Goal: Entertainment & Leisure: Consume media (video, audio)

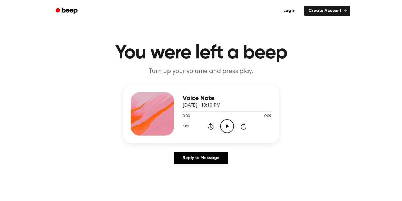
click at [225, 127] on icon "Play Audio" at bounding box center [227, 126] width 14 height 14
click at [229, 126] on icon "Play Audio" at bounding box center [227, 126] width 14 height 14
click at [231, 126] on icon "Play Audio" at bounding box center [227, 126] width 14 height 14
click at [225, 128] on icon "Play Audio" at bounding box center [227, 126] width 14 height 14
click at [221, 132] on icon "Play Audio" at bounding box center [227, 126] width 14 height 14
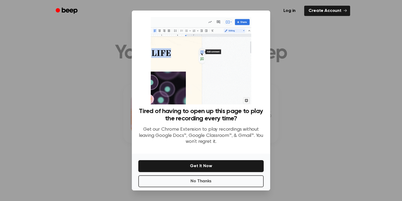
click at [93, 8] on ul "Log in Create Account" at bounding box center [218, 11] width 263 height 12
click at [266, 28] on div "Tired of having to open up this page to play the recording every time? Get our …" at bounding box center [201, 82] width 138 height 143
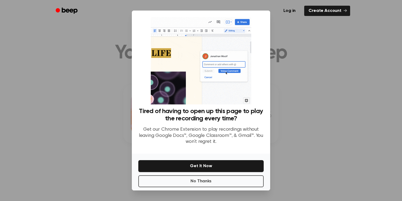
click at [329, 16] on ul "Log in Create Account" at bounding box center [218, 11] width 263 height 12
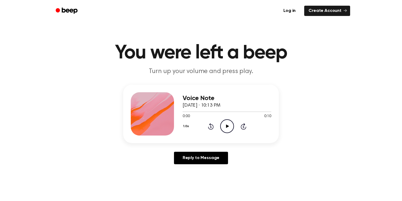
click at [228, 128] on icon "Play Audio" at bounding box center [227, 126] width 14 height 14
click at [226, 127] on icon at bounding box center [227, 126] width 3 height 4
click at [223, 125] on icon "Play Audio" at bounding box center [227, 126] width 14 height 14
click at [227, 120] on icon "Play Audio" at bounding box center [227, 126] width 14 height 14
click at [224, 127] on icon "Play Audio" at bounding box center [227, 126] width 14 height 14
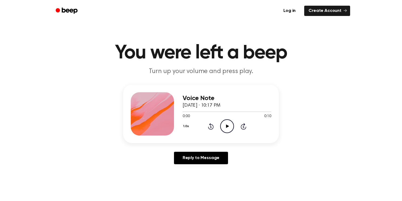
click at [225, 128] on icon "Play Audio" at bounding box center [227, 126] width 14 height 14
click at [223, 129] on icon "Play Audio" at bounding box center [227, 126] width 14 height 14
click at [225, 127] on icon "Play Audio" at bounding box center [227, 126] width 14 height 14
click at [227, 127] on icon "Play Audio" at bounding box center [227, 126] width 14 height 14
click at [225, 128] on icon "Play Audio" at bounding box center [227, 126] width 14 height 14
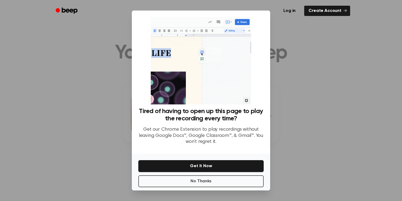
click at [10, 63] on div at bounding box center [201, 100] width 402 height 201
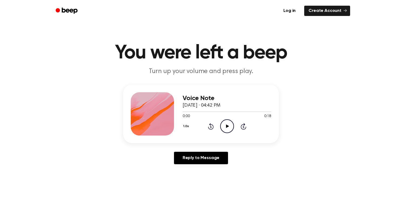
click at [226, 125] on icon at bounding box center [227, 126] width 3 height 4
click at [232, 114] on div "0:00 0:20" at bounding box center [227, 116] width 89 height 6
click at [231, 123] on icon "Play Audio" at bounding box center [227, 126] width 14 height 14
click at [231, 124] on icon "Play Audio" at bounding box center [227, 126] width 14 height 14
click at [224, 120] on circle at bounding box center [226, 125] width 13 height 13
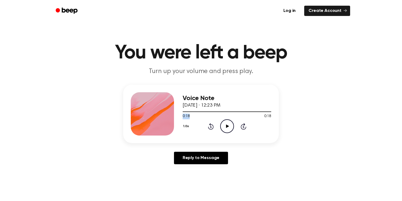
drag, startPoint x: 266, startPoint y: 111, endPoint x: 195, endPoint y: 118, distance: 71.4
click at [195, 118] on div "0:18 0:18 Your browser does not support the [object Object] element." at bounding box center [227, 114] width 89 height 10
drag, startPoint x: 266, startPoint y: 111, endPoint x: 218, endPoint y: 115, distance: 48.0
click at [218, 115] on div "0:18 0:18 Your browser does not support the [object Object] element." at bounding box center [227, 114] width 89 height 10
drag, startPoint x: 267, startPoint y: 112, endPoint x: 237, endPoint y: 116, distance: 30.8
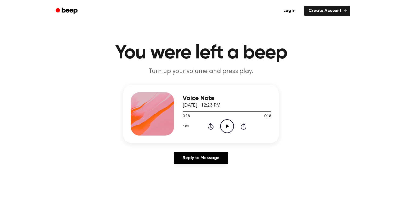
click at [237, 116] on div "0:18 0:18 Your browser does not support the [object Object] element." at bounding box center [227, 114] width 89 height 10
click at [235, 110] on div at bounding box center [227, 111] width 89 height 4
click at [223, 109] on div at bounding box center [227, 111] width 89 height 4
click at [186, 108] on div "Voice Note September 18, 2025 · 12:23 PM" at bounding box center [227, 102] width 89 height 15
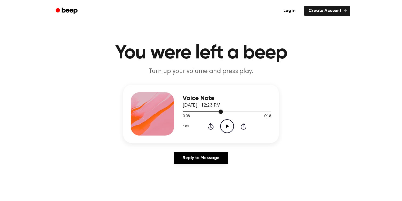
click at [185, 113] on div at bounding box center [227, 111] width 89 height 4
click at [225, 124] on icon "Play Audio" at bounding box center [227, 126] width 14 height 14
click at [228, 130] on icon "Play Audio" at bounding box center [227, 126] width 14 height 14
click at [224, 129] on icon "Play Audio" at bounding box center [227, 126] width 14 height 14
click at [233, 124] on icon "Play Audio" at bounding box center [227, 126] width 14 height 14
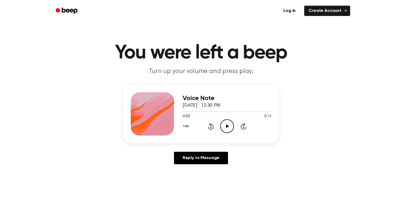
click at [225, 127] on icon "Play Audio" at bounding box center [227, 126] width 14 height 14
click at [227, 128] on icon "Play Audio" at bounding box center [227, 126] width 14 height 14
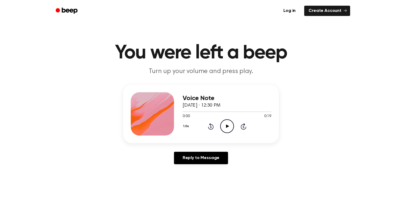
click at [226, 125] on icon at bounding box center [227, 126] width 3 height 4
click at [229, 127] on icon "Play Audio" at bounding box center [227, 126] width 14 height 14
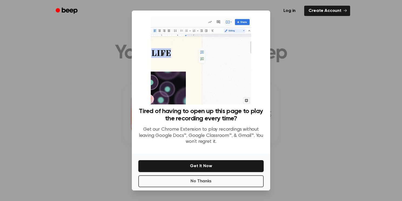
click at [137, 77] on div "Tired of having to open up this page to play the recording every time? Get our …" at bounding box center [201, 82] width 138 height 143
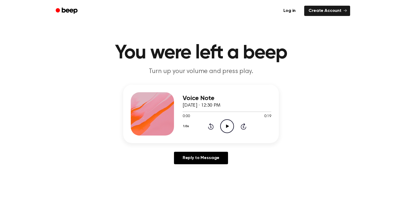
click at [229, 126] on icon "Play Audio" at bounding box center [227, 126] width 14 height 14
click at [231, 129] on icon "Pause Audio" at bounding box center [227, 126] width 14 height 14
click at [231, 129] on icon "Play Audio" at bounding box center [227, 126] width 14 height 14
click at [230, 128] on icon "Pause Audio" at bounding box center [227, 126] width 14 height 14
click at [226, 130] on icon "Play Audio" at bounding box center [227, 126] width 14 height 14
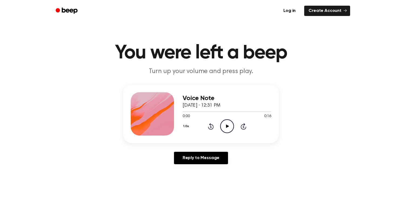
click at [226, 127] on icon "Play Audio" at bounding box center [227, 126] width 14 height 14
click at [225, 131] on icon "Play Audio" at bounding box center [227, 126] width 14 height 14
click at [224, 123] on icon "Play Audio" at bounding box center [227, 126] width 14 height 14
click at [229, 125] on icon "Play Audio" at bounding box center [227, 126] width 14 height 14
click at [227, 129] on icon "Play Audio" at bounding box center [227, 126] width 14 height 14
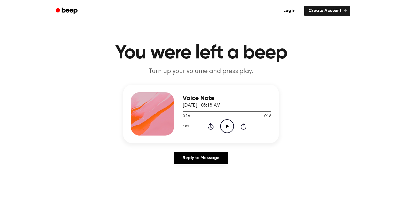
click at [225, 129] on icon "Play Audio" at bounding box center [227, 126] width 14 height 14
click at [227, 122] on icon "Play Audio" at bounding box center [227, 126] width 14 height 14
click at [220, 128] on icon "Play Audio" at bounding box center [227, 126] width 14 height 14
click at [222, 125] on icon "Play Audio" at bounding box center [227, 126] width 14 height 14
